Goal: Communication & Community: Participate in discussion

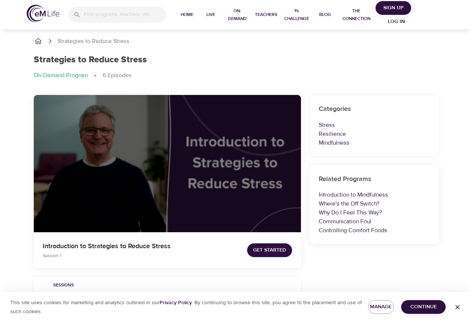
scroll to position [37, 0]
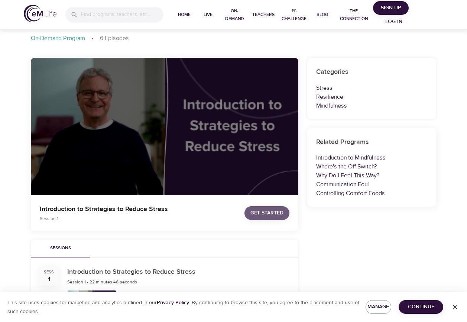
click at [273, 215] on span "Get Started" at bounding box center [266, 213] width 33 height 9
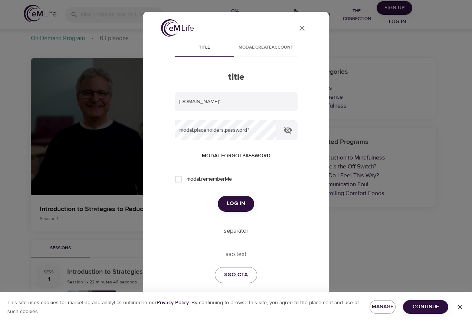
type input "ambra.gismondi@amexgbt.com"
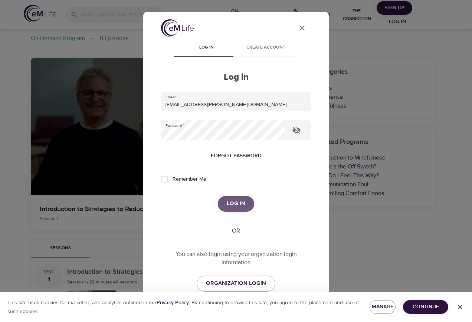
click at [232, 201] on span "Log in" at bounding box center [236, 204] width 19 height 10
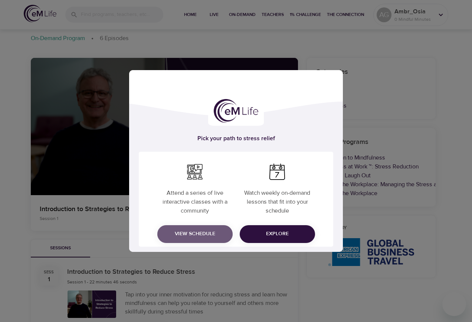
click at [204, 231] on span "View Schedule" at bounding box center [194, 233] width 63 height 9
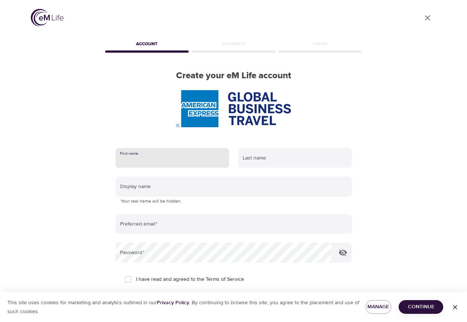
click at [170, 157] on input "text" at bounding box center [172, 158] width 114 height 20
type input "Ambra"
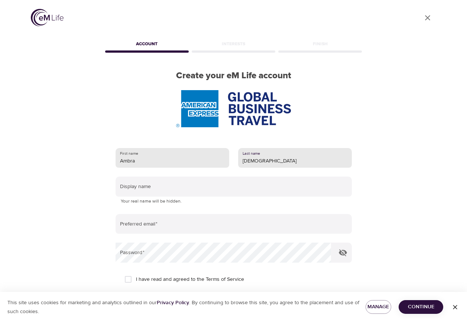
type input "Gismondi"
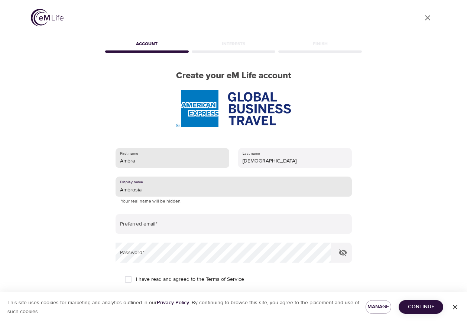
type input "Ambrosia"
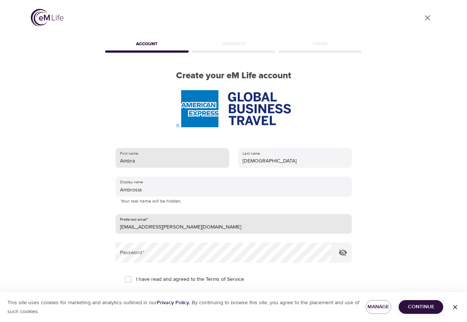
type input "ambra.gismondi@amexgbt.com"
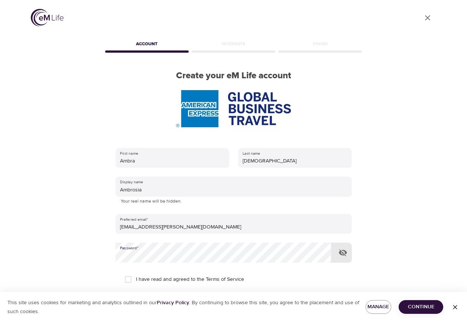
click at [130, 277] on input "I have read and agreed to the Terms of Service" at bounding box center [128, 280] width 16 height 16
checkbox input "true"
drag, startPoint x: 422, startPoint y: 308, endPoint x: 369, endPoint y: 271, distance: 64.1
click at [423, 308] on span "Continue" at bounding box center [420, 307] width 33 height 9
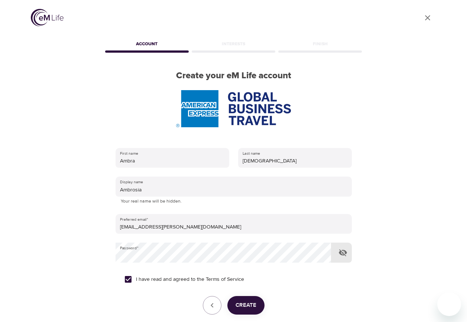
click at [347, 253] on icon "button" at bounding box center [342, 252] width 9 height 9
click at [254, 307] on span "Create" at bounding box center [245, 306] width 21 height 10
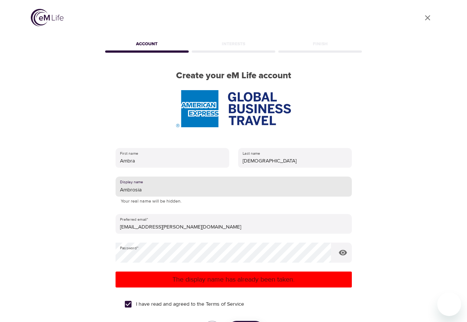
drag, startPoint x: 174, startPoint y: 190, endPoint x: 133, endPoint y: 189, distance: 41.6
click at [133, 189] on input "Ambrosia" at bounding box center [233, 187] width 236 height 20
type input "Ambr_Osia"
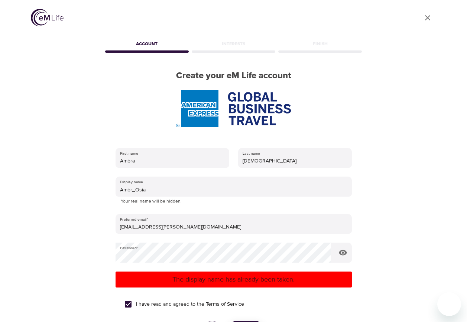
click at [224, 283] on p "The display name has already been taken." at bounding box center [233, 280] width 230 height 10
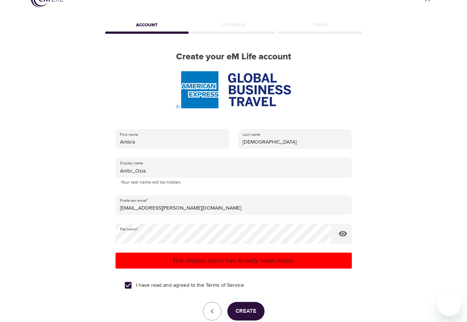
scroll to position [37, 0]
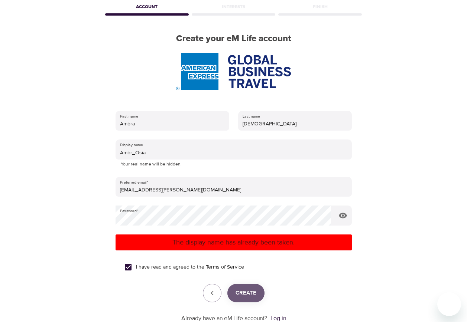
click at [243, 293] on span "Create" at bounding box center [245, 294] width 21 height 10
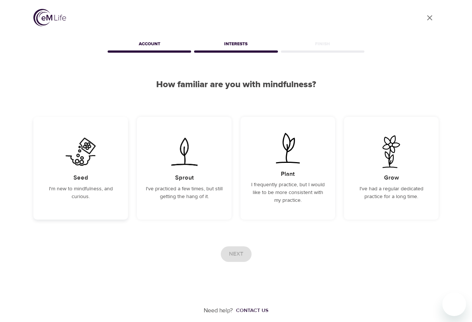
click at [86, 179] on h5 "Seed" at bounding box center [81, 178] width 15 height 8
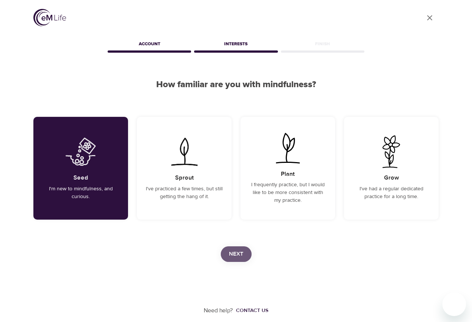
click at [239, 254] on span "Next" at bounding box center [236, 255] width 14 height 10
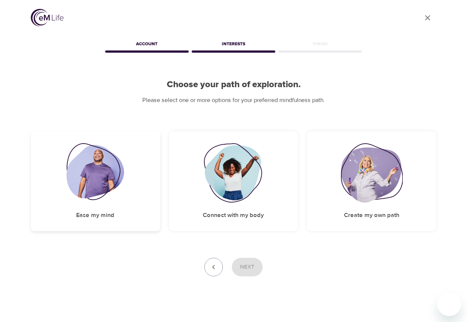
click at [105, 176] on img at bounding box center [95, 172] width 58 height 59
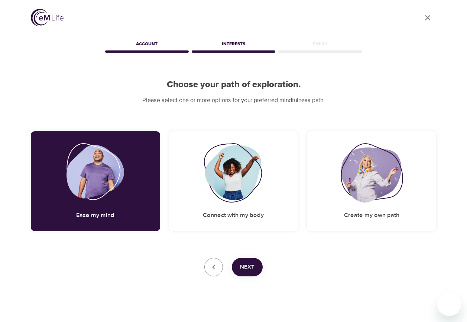
drag, startPoint x: 250, startPoint y: 266, endPoint x: 223, endPoint y: 271, distance: 27.5
click at [223, 271] on div "Next" at bounding box center [233, 267] width 405 height 19
click at [245, 265] on span "Next" at bounding box center [247, 268] width 14 height 10
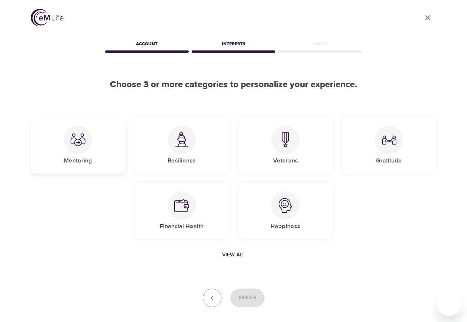
click at [79, 141] on img at bounding box center [78, 140] width 15 height 15
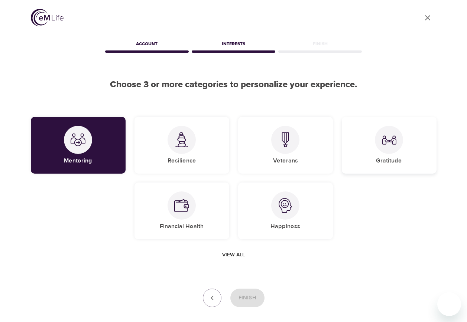
click at [396, 143] on div at bounding box center [389, 140] width 28 height 28
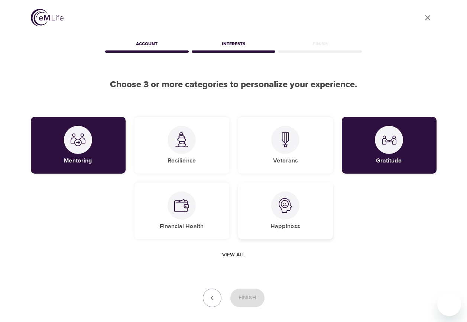
click at [268, 202] on div "Happiness" at bounding box center [285, 211] width 95 height 57
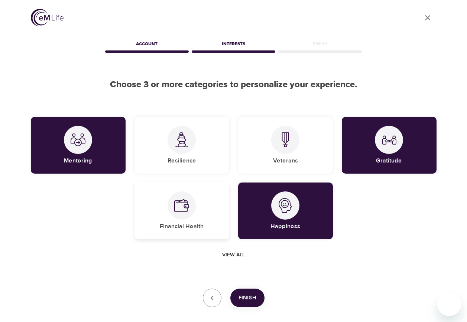
click at [183, 210] on img at bounding box center [181, 205] width 15 height 15
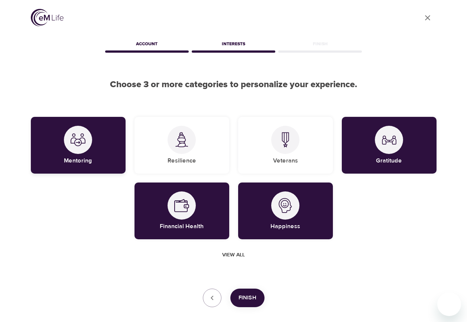
click at [92, 142] on div "Mentoring" at bounding box center [78, 145] width 95 height 57
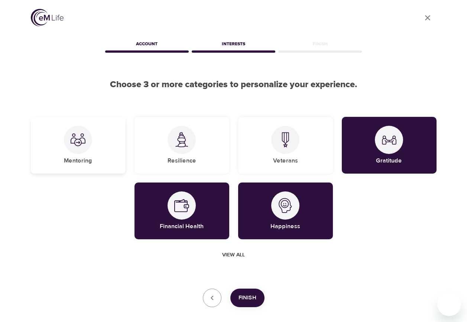
click at [92, 142] on div "Mentoring" at bounding box center [78, 145] width 95 height 57
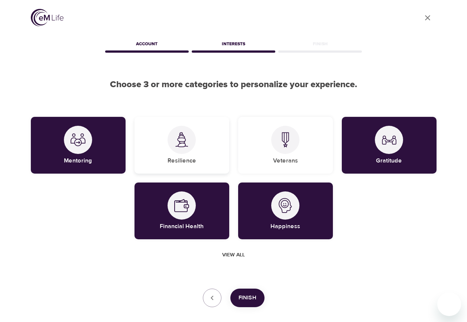
click at [180, 140] on img at bounding box center [181, 139] width 15 height 15
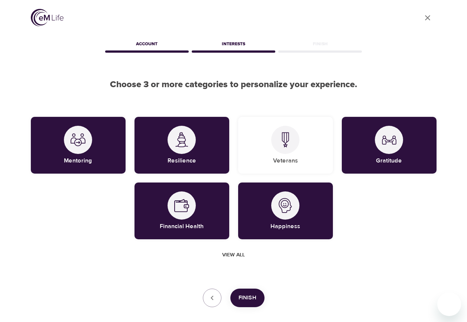
click at [256, 304] on button "Finish" at bounding box center [247, 298] width 34 height 19
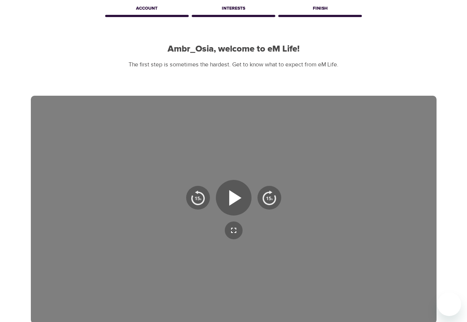
scroll to position [74, 0]
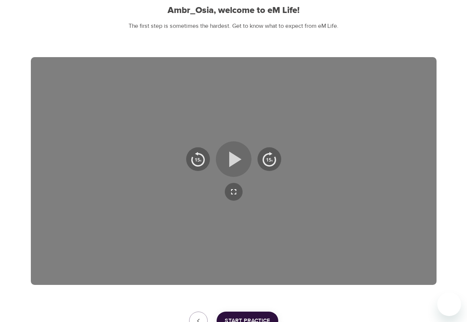
click at [240, 156] on icon "button" at bounding box center [233, 159] width 27 height 27
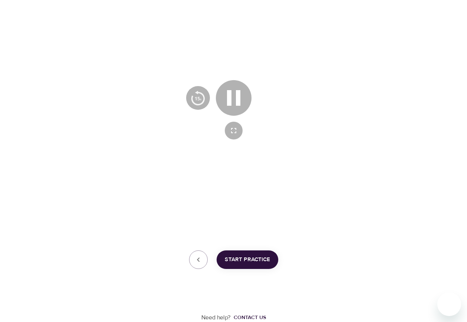
scroll to position [98, 0]
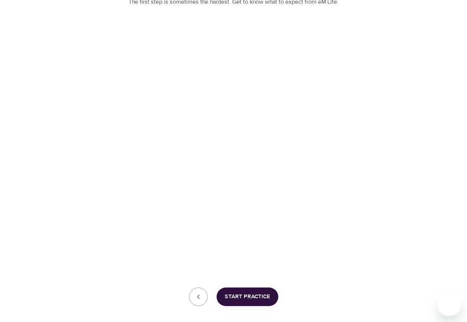
click at [265, 295] on span "Start Practice" at bounding box center [247, 297] width 45 height 10
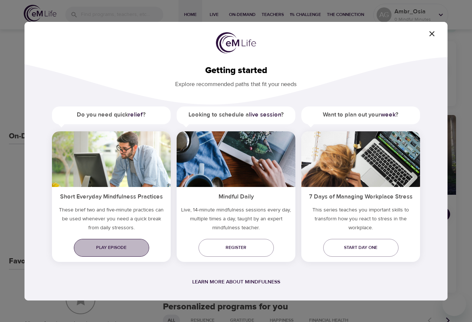
click at [124, 247] on span "Play episode" at bounding box center [111, 248] width 63 height 8
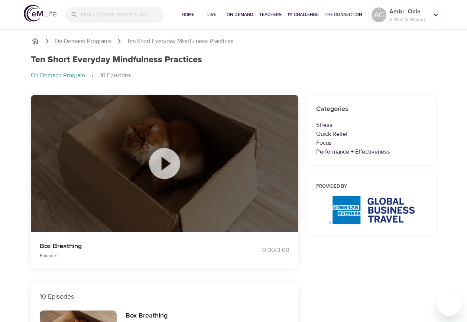
click at [162, 160] on icon at bounding box center [164, 163] width 37 height 37
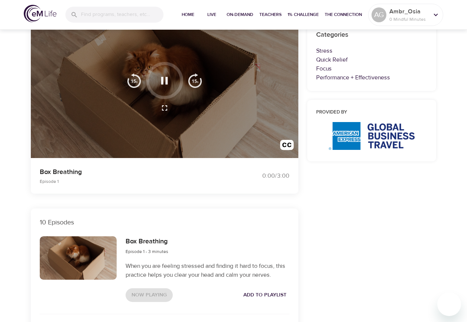
scroll to position [37, 0]
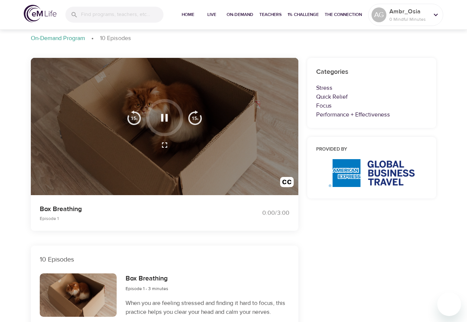
click at [166, 113] on icon "button" at bounding box center [164, 117] width 13 height 13
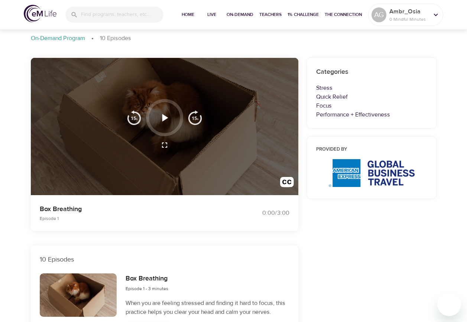
click at [165, 116] on icon "button" at bounding box center [164, 117] width 13 height 13
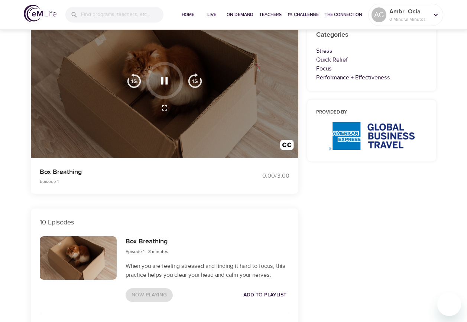
scroll to position [111, 0]
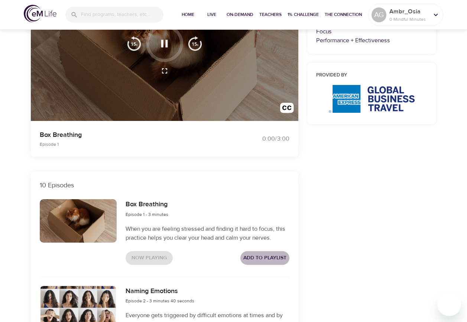
click at [252, 257] on span "Add to Playlist" at bounding box center [264, 258] width 43 height 9
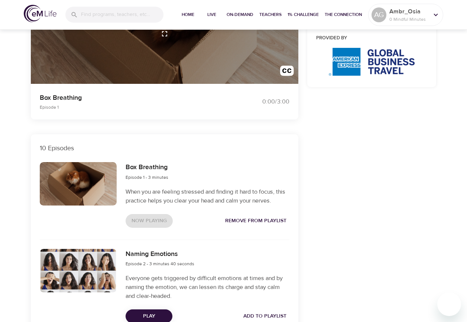
scroll to position [186, 0]
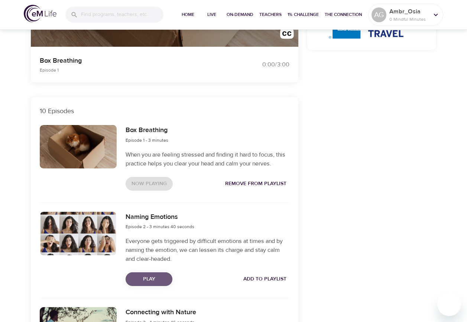
click at [150, 277] on span "Play" at bounding box center [148, 279] width 35 height 9
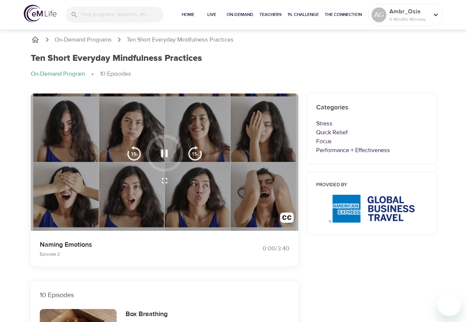
scroll to position [0, 0]
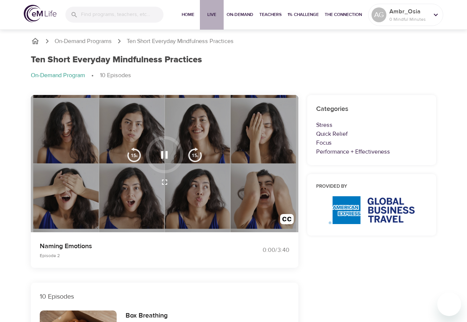
click at [212, 12] on span "Live" at bounding box center [212, 15] width 18 height 8
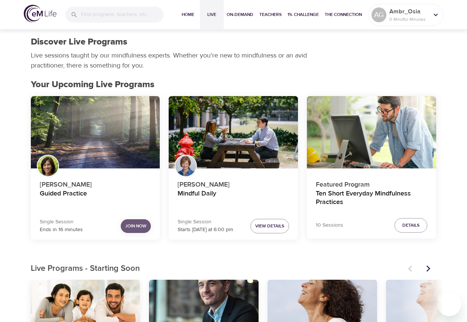
click at [134, 225] on span "Join Now" at bounding box center [135, 226] width 21 height 8
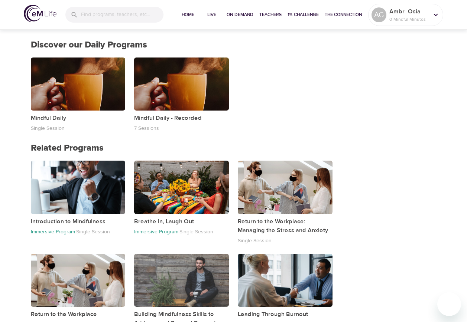
scroll to position [557, 0]
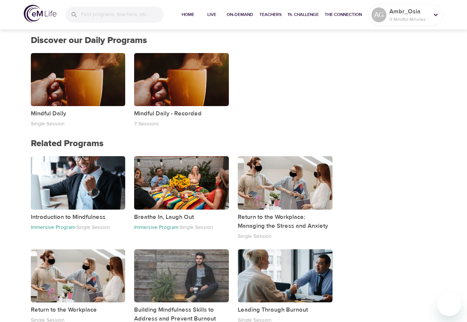
click at [52, 94] on div "button" at bounding box center [78, 79] width 95 height 53
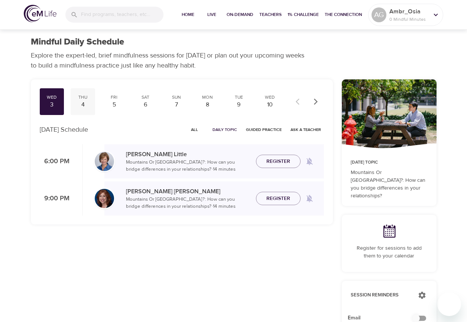
click at [88, 106] on div "4" at bounding box center [83, 105] width 19 height 9
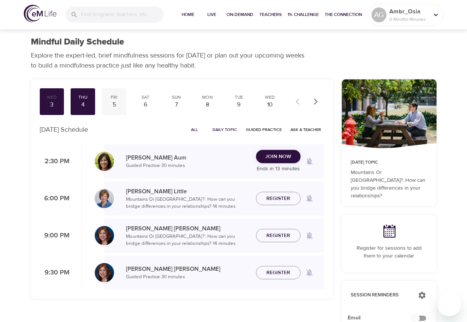
click at [113, 102] on div "5" at bounding box center [114, 105] width 19 height 9
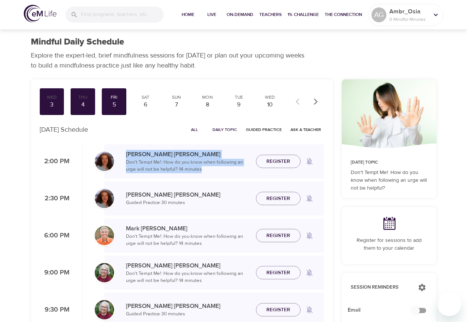
drag, startPoint x: 123, startPoint y: 164, endPoint x: 215, endPoint y: 176, distance: 92.5
click at [215, 176] on div "[PERSON_NAME] Don't Tempt Me!: How do you know when following an urge will not …" at bounding box center [213, 161] width 219 height 34
drag, startPoint x: 215, startPoint y: 176, endPoint x: 224, endPoint y: 176, distance: 8.9
click at [224, 176] on div "[PERSON_NAME] Don't Tempt Me!: How do you know when following an urge will not …" at bounding box center [213, 161] width 219 height 34
drag, startPoint x: 178, startPoint y: 171, endPoint x: 127, endPoint y: 165, distance: 51.2
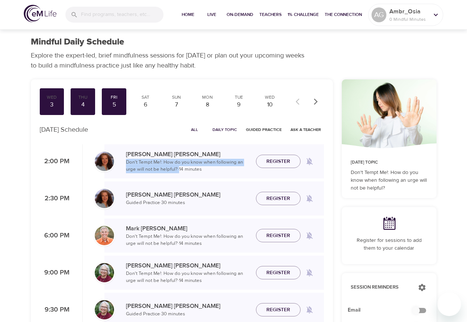
click at [127, 165] on p "Don't Tempt Me!: How do you know when following an urge will not be helpful? · …" at bounding box center [188, 166] width 124 height 14
click at [228, 173] on p "Don't Tempt Me!: How do you know when following an urge will not be helpful? · …" at bounding box center [188, 166] width 124 height 14
drag, startPoint x: 162, startPoint y: 161, endPoint x: 176, endPoint y: 170, distance: 17.0
click at [176, 170] on p "Don't Tempt Me!: How do you know when following an urge will not be helpful? · …" at bounding box center [188, 166] width 124 height 14
copy p "How do you know when following an urge will not be helpful?"
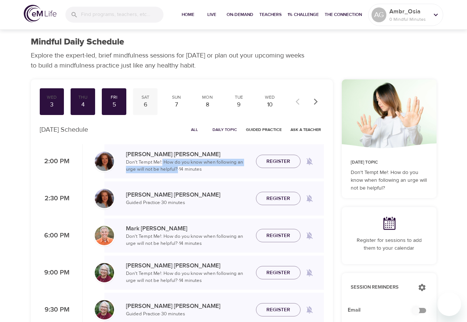
click at [141, 103] on div "6" at bounding box center [145, 105] width 19 height 9
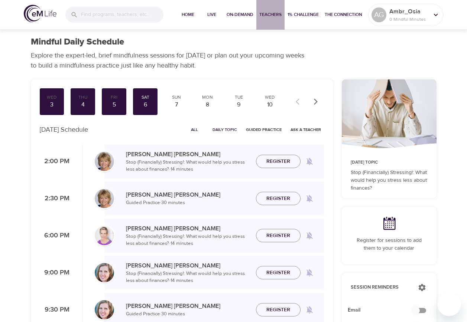
click at [270, 15] on span "Teachers" at bounding box center [270, 15] width 22 height 8
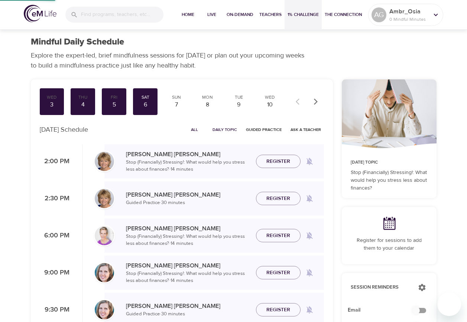
click at [304, 14] on span "1% Challenge" at bounding box center [302, 15] width 31 height 8
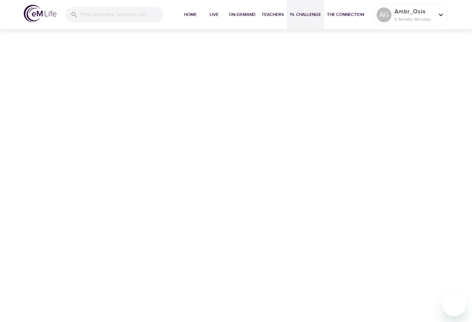
click at [302, 17] on span "1% Challenge" at bounding box center [305, 15] width 31 height 8
click at [337, 17] on span "The Connection" at bounding box center [345, 15] width 37 height 8
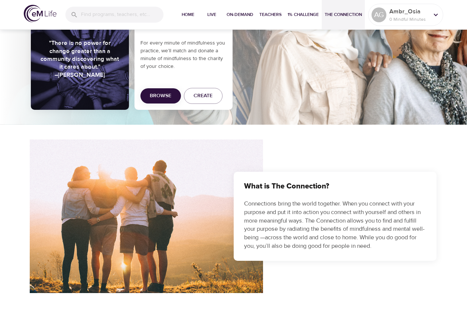
scroll to position [111, 0]
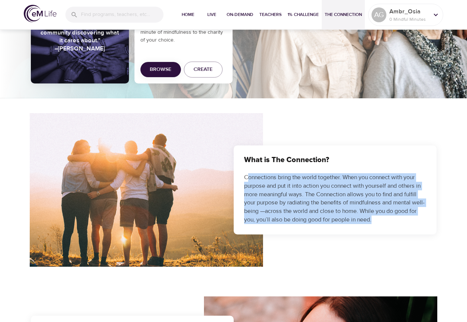
drag, startPoint x: 253, startPoint y: 176, endPoint x: 401, endPoint y: 223, distance: 154.9
click at [401, 223] on p "Connections bring the world together. When you connect with your purpose and pu…" at bounding box center [335, 198] width 182 height 51
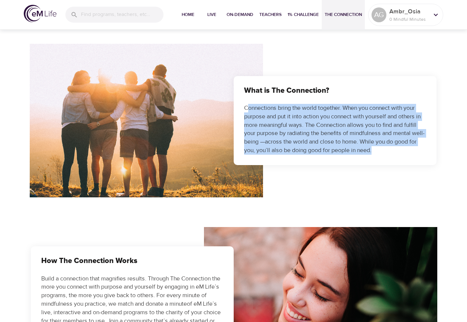
scroll to position [260, 0]
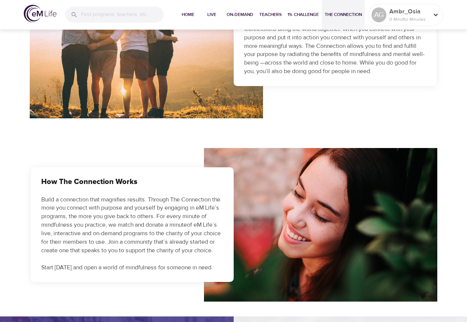
drag, startPoint x: 85, startPoint y: 250, endPoint x: 91, endPoint y: 256, distance: 9.2
click at [91, 256] on p "Build a connection that magnifies results. Through The Connection the more you …" at bounding box center [132, 234] width 182 height 76
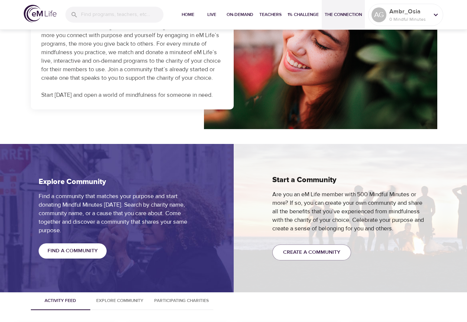
scroll to position [446, 0]
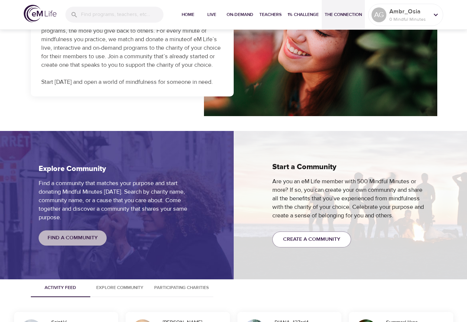
click at [95, 238] on span "Find a Community" at bounding box center [73, 238] width 50 height 9
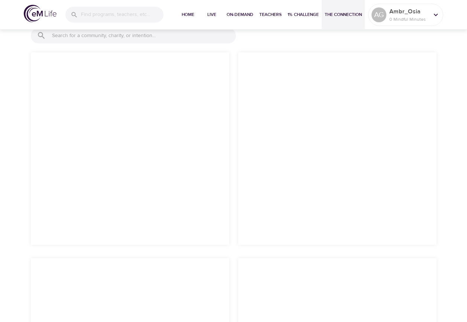
scroll to position [725, 0]
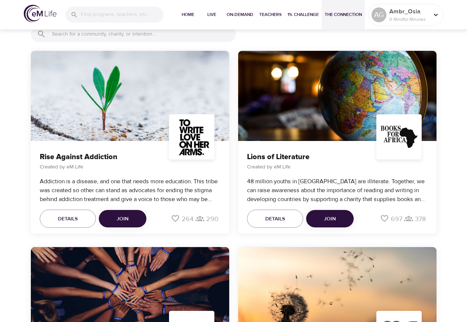
click at [338, 219] on button "Join" at bounding box center [330, 219] width 48 height 18
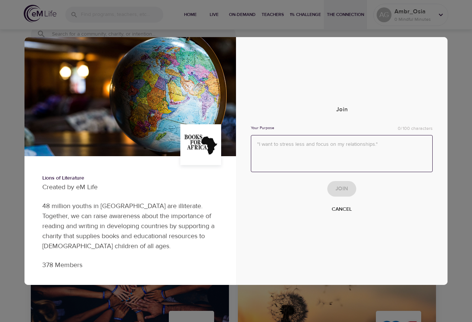
drag, startPoint x: 387, startPoint y: 144, endPoint x: 254, endPoint y: 144, distance: 133.3
click at [254, 144] on textarea at bounding box center [342, 154] width 182 height 38
drag, startPoint x: 255, startPoint y: 144, endPoint x: 384, endPoint y: 144, distance: 129.6
click at [384, 144] on textarea at bounding box center [342, 154] width 182 height 38
type textarea "I would like"
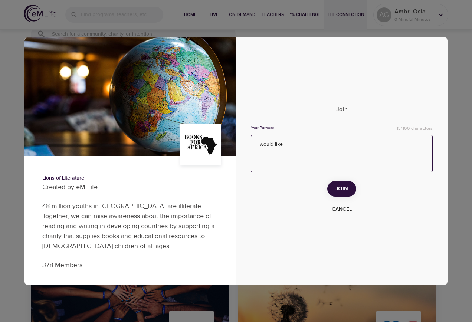
drag, startPoint x: 300, startPoint y: 143, endPoint x: 211, endPoint y: 143, distance: 89.5
click at [211, 143] on div "Lions of Literature Created by eM Life 48 million youths in Sub-Saharan Africa …" at bounding box center [236, 161] width 423 height 248
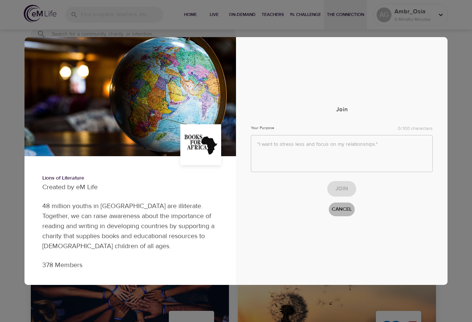
click at [343, 209] on span "Cancel" at bounding box center [342, 209] width 20 height 9
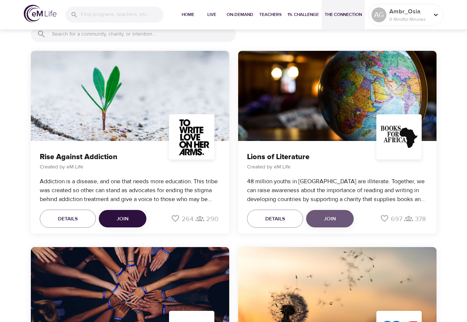
click at [324, 216] on span "Join" at bounding box center [330, 219] width 12 height 9
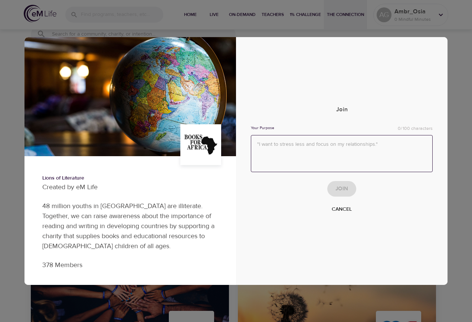
click at [332, 145] on textarea at bounding box center [342, 154] width 182 height 38
type textarea "i"
drag, startPoint x: 381, startPoint y: 146, endPoint x: 234, endPoint y: 145, distance: 147.8
click at [234, 145] on div "Lions of Literature Created by eM Life 48 million youths in Sub-Saharan Africa …" at bounding box center [236, 161] width 423 height 248
type textarea "I want to help african's youth to became literate"
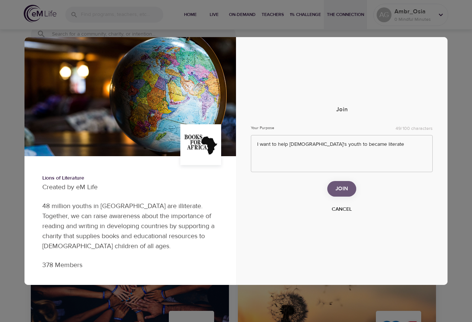
click at [347, 193] on span "Join" at bounding box center [342, 189] width 13 height 10
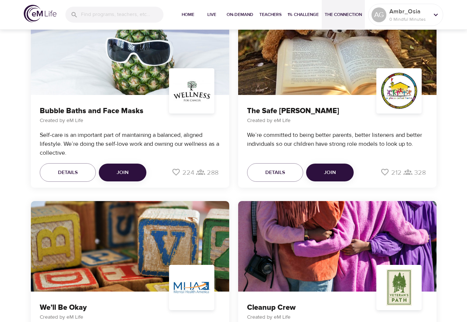
scroll to position [782, 0]
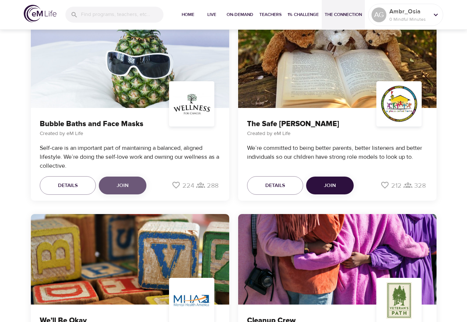
click at [116, 185] on button "Join" at bounding box center [123, 186] width 48 height 18
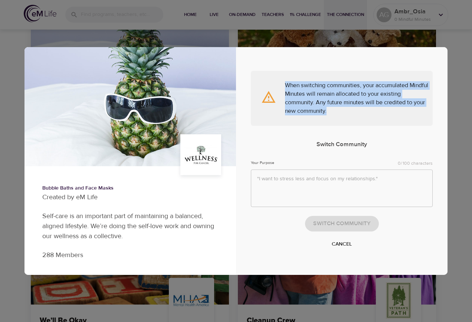
drag, startPoint x: 338, startPoint y: 110, endPoint x: 286, endPoint y: 85, distance: 58.3
click at [286, 85] on div "When switching communities, your accumulated Mindful Minutes will remain alloca…" at bounding box center [358, 98] width 155 height 43
copy div "When switching communities, your accumulated Mindful Minutes will remain alloca…"
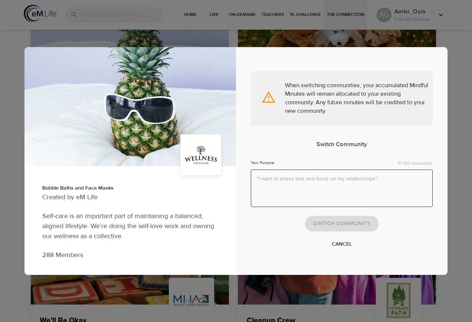
click at [287, 178] on textarea at bounding box center [342, 189] width 182 height 38
type textarea "s"
drag, startPoint x: 259, startPoint y: 184, endPoint x: 239, endPoint y: 184, distance: 20.4
click at [239, 184] on div "When switching communities, your accumulated Mindful Minutes will remain alloca…" at bounding box center [342, 161] width 212 height 210
click at [256, 178] on textarea "Self-care means care of us" at bounding box center [342, 189] width 182 height 38
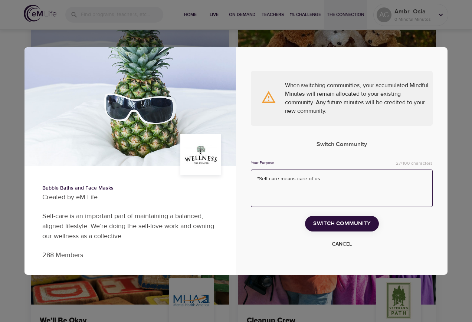
click at [279, 178] on textarea ""Self-care means care of us" at bounding box center [342, 189] width 182 height 38
click at [320, 179] on textarea ""Self-care" means care of us" at bounding box center [342, 189] width 182 height 38
drag, startPoint x: 371, startPoint y: 181, endPoint x: 231, endPoint y: 184, distance: 140.0
click at [231, 184] on div "Bubble Baths and Face Masks Created by eM Life Self-care is an important part o…" at bounding box center [236, 161] width 423 height 228
click at [393, 179] on textarea ""Self-care" means care of us, and I need to care of mine" at bounding box center [342, 189] width 182 height 38
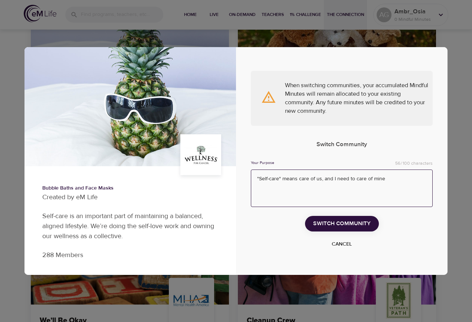
click at [393, 179] on textarea ""Self-care" means care of us, and I need to care of mine" at bounding box center [342, 189] width 182 height 38
paste textarea "I need to take care of myself."
type textarea "I need to take care of myself."
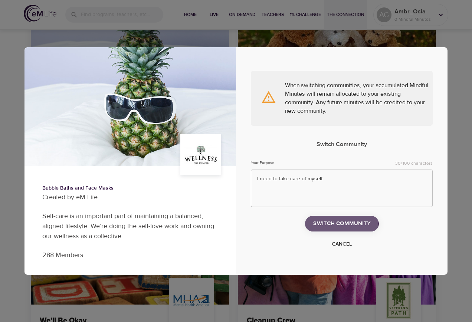
click at [342, 222] on span "Switch Community" at bounding box center [342, 224] width 58 height 10
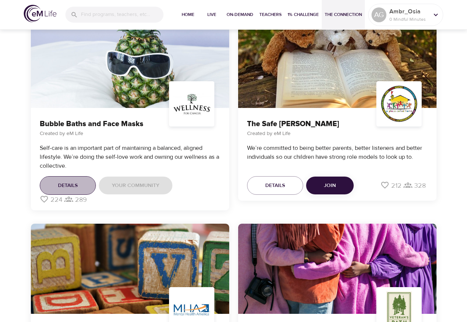
click at [67, 186] on span "Details" at bounding box center [68, 185] width 20 height 9
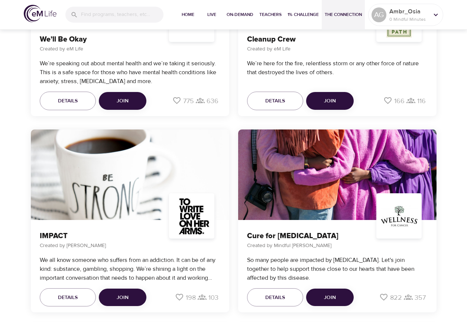
scroll to position [1561, 0]
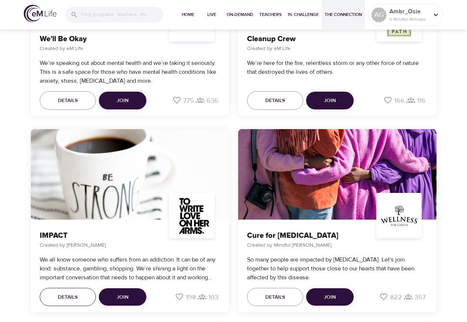
click at [71, 292] on button "Details" at bounding box center [68, 297] width 56 height 19
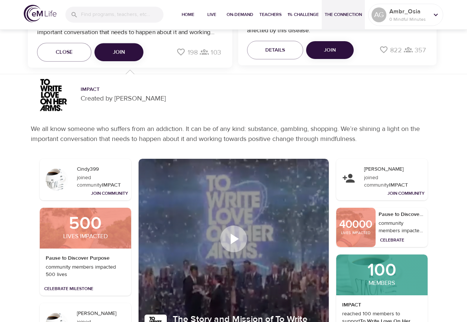
scroll to position [1333, 0]
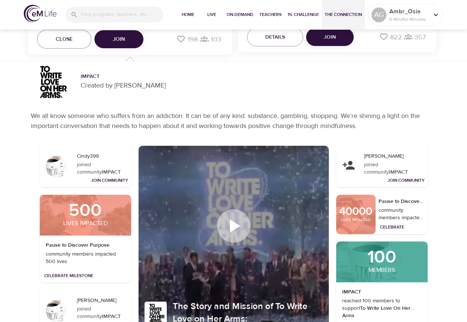
click at [241, 216] on icon at bounding box center [233, 226] width 22 height 22
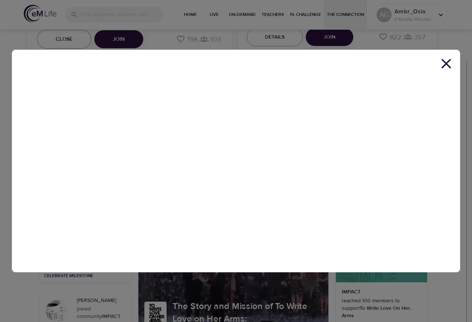
click at [447, 63] on icon at bounding box center [447, 64] width 10 height 10
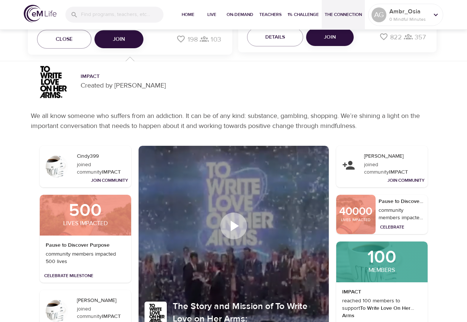
drag, startPoint x: 354, startPoint y: 127, endPoint x: 366, endPoint y: 127, distance: 11.9
click at [354, 127] on p "We all know someone who suffers from an addiction. It can be of any kind: subst…" at bounding box center [233, 121] width 405 height 20
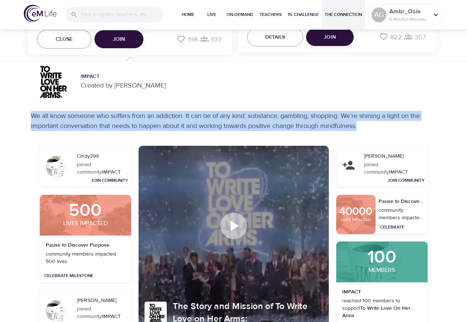
drag, startPoint x: 369, startPoint y: 127, endPoint x: 18, endPoint y: 116, distance: 351.1
copy p "We all know someone who suffers from an addiction. It can be of any kind: subst…"
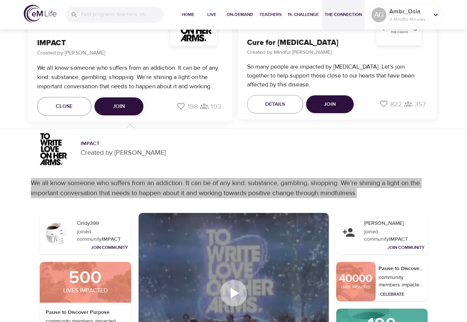
scroll to position [1259, 0]
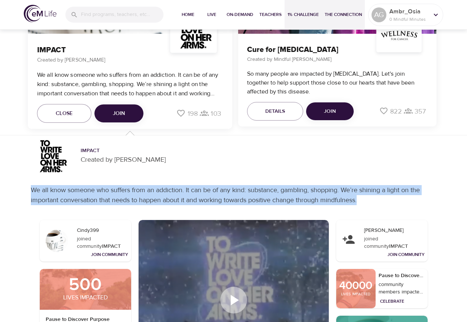
click at [302, 14] on span "1% Challenge" at bounding box center [302, 15] width 31 height 8
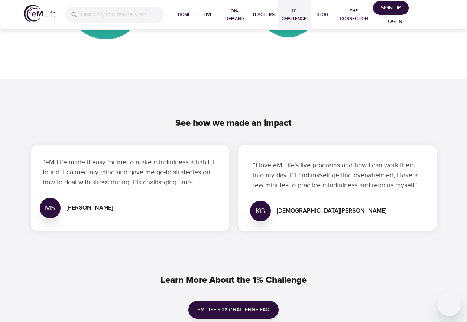
scroll to position [631, 0]
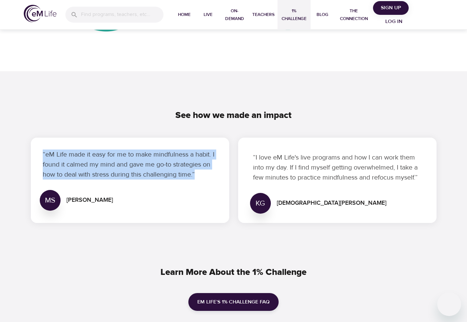
drag, startPoint x: 54, startPoint y: 154, endPoint x: 196, endPoint y: 174, distance: 143.6
click at [196, 174] on div "“eM Life made it easy for me to make mindfulness a habit. I found it calmed my …" at bounding box center [130, 180] width 198 height 85
copy p "“eM Life made it easy for me to make mindfulness a habit. I found it calmed my …"
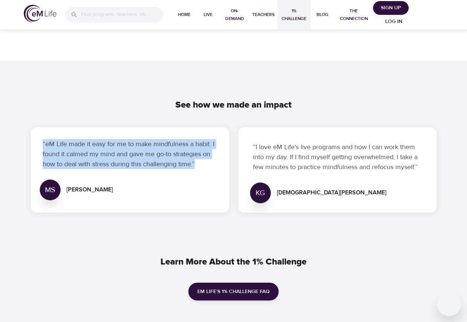
scroll to position [646, 0]
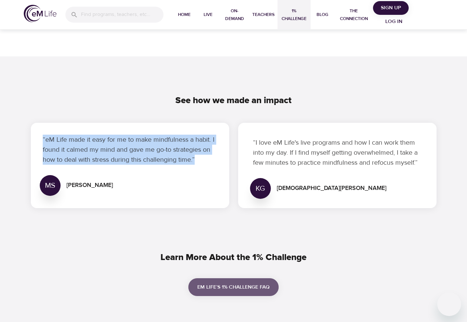
click at [233, 291] on span "eM Life’s 1% Challenge FAQ" at bounding box center [233, 287] width 72 height 9
